Goal: Complete application form

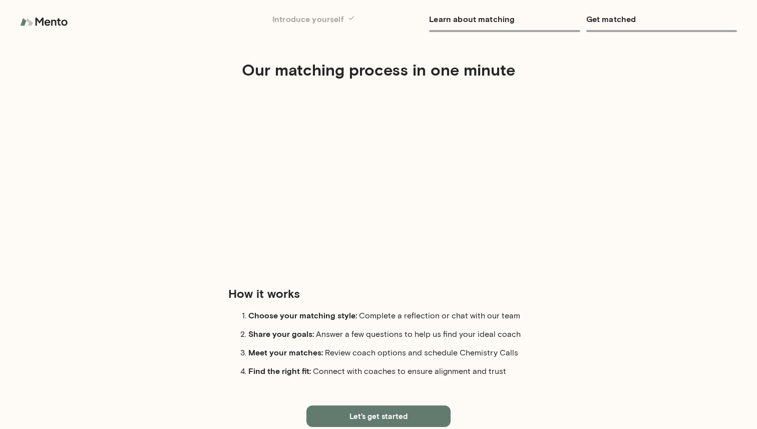
click at [407, 418] on button "Let's get started" at bounding box center [378, 415] width 144 height 21
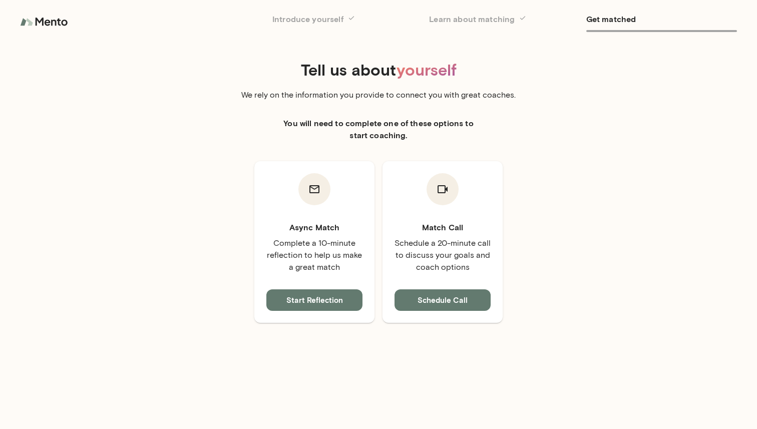
click at [334, 299] on button "Start Reflection" at bounding box center [314, 299] width 96 height 21
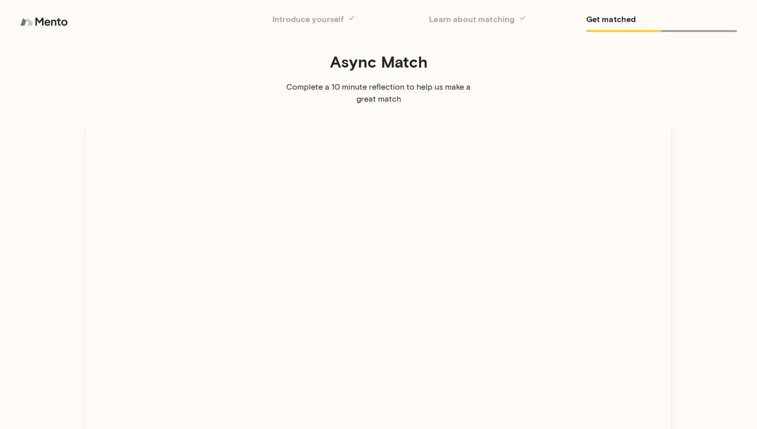
scroll to position [63, 0]
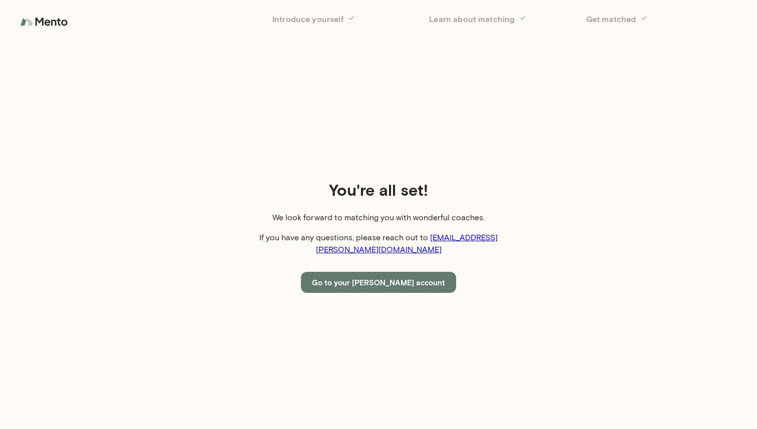
click at [355, 273] on button "Go to your [PERSON_NAME] account" at bounding box center [378, 282] width 155 height 21
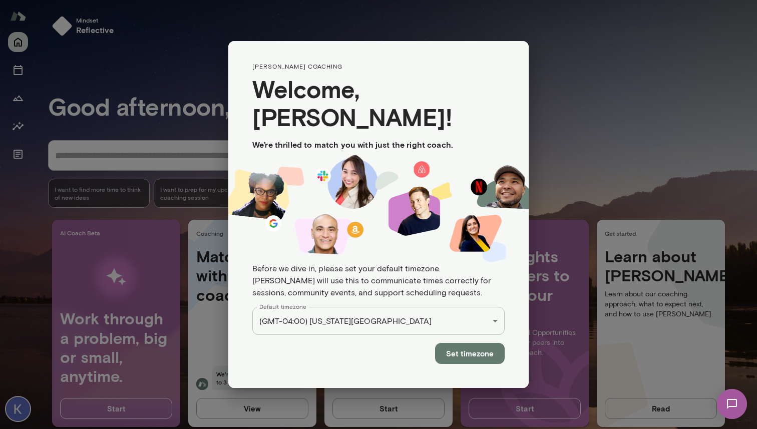
click at [458, 345] on button "Set timezone" at bounding box center [470, 353] width 70 height 21
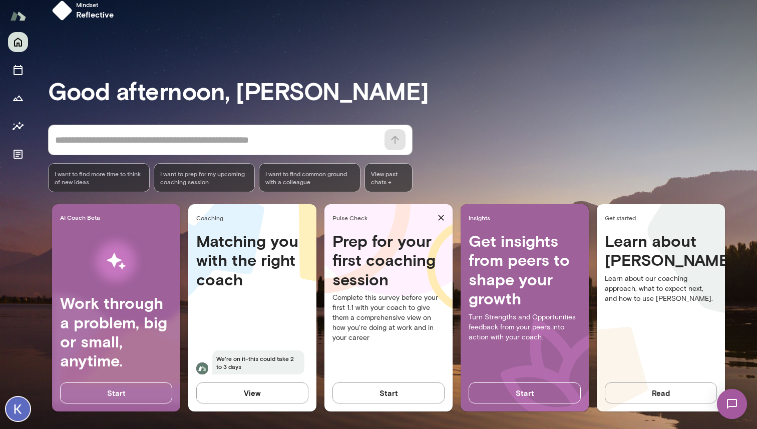
scroll to position [18, 0]
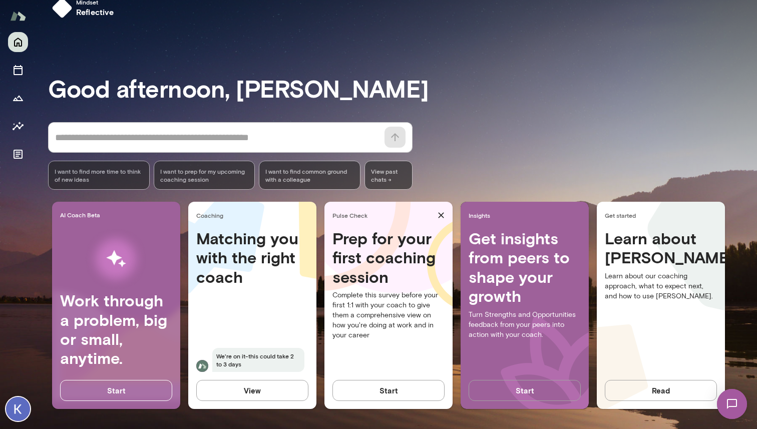
click at [489, 382] on button "Start" at bounding box center [524, 390] width 112 height 21
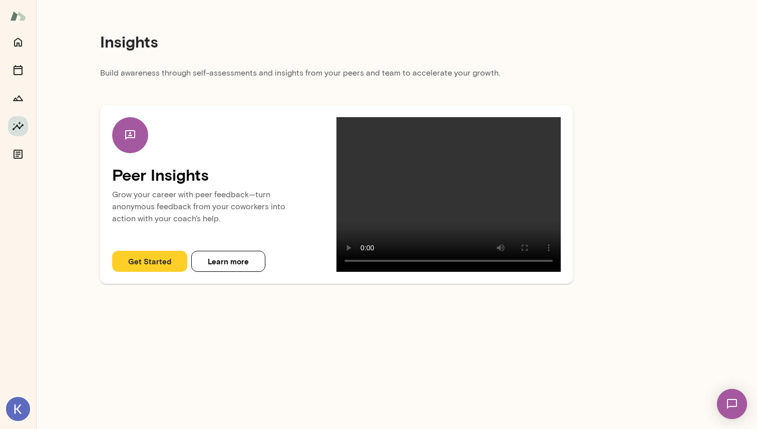
click at [138, 259] on button "Get Started" at bounding box center [149, 261] width 75 height 21
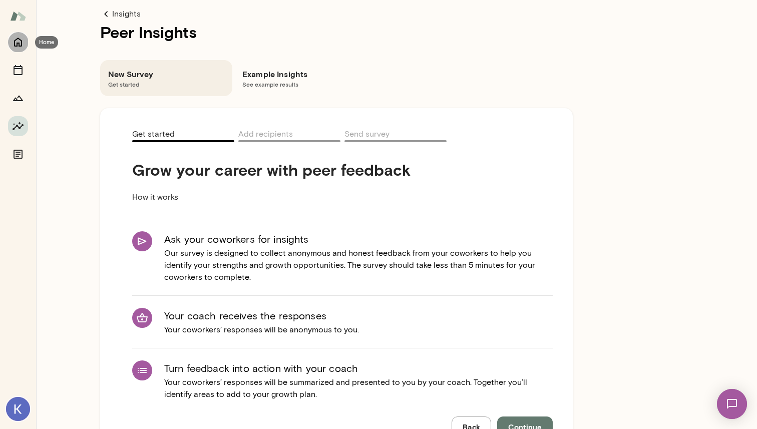
click at [17, 39] on icon "Home" at bounding box center [18, 42] width 8 height 9
